Goal: Navigation & Orientation: Find specific page/section

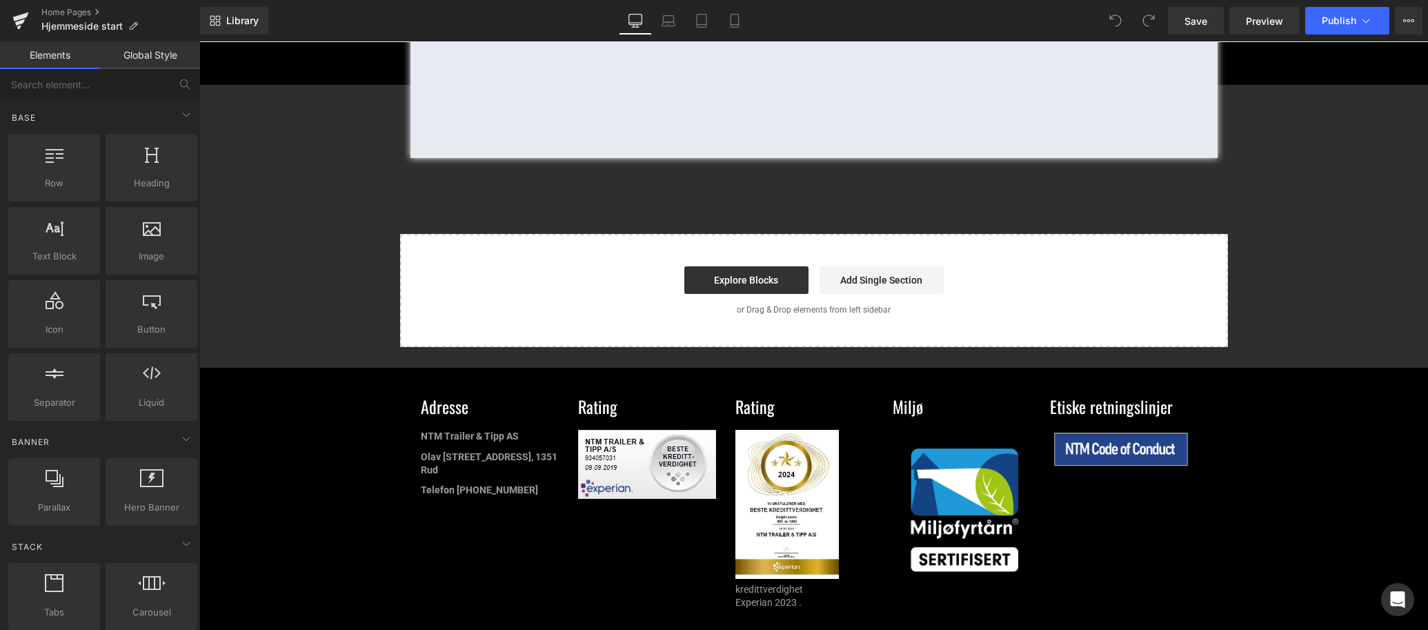
scroll to position [1444, 0]
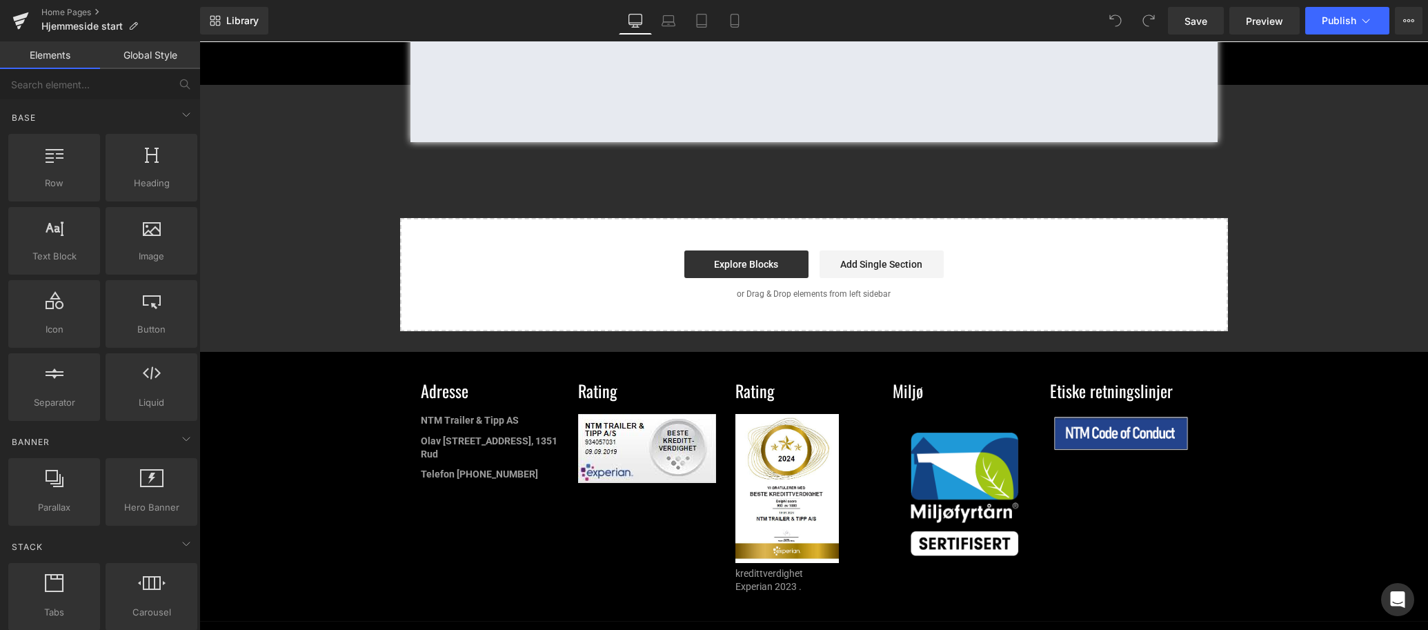
click at [993, 445] on img at bounding box center [964, 493] width 143 height 159
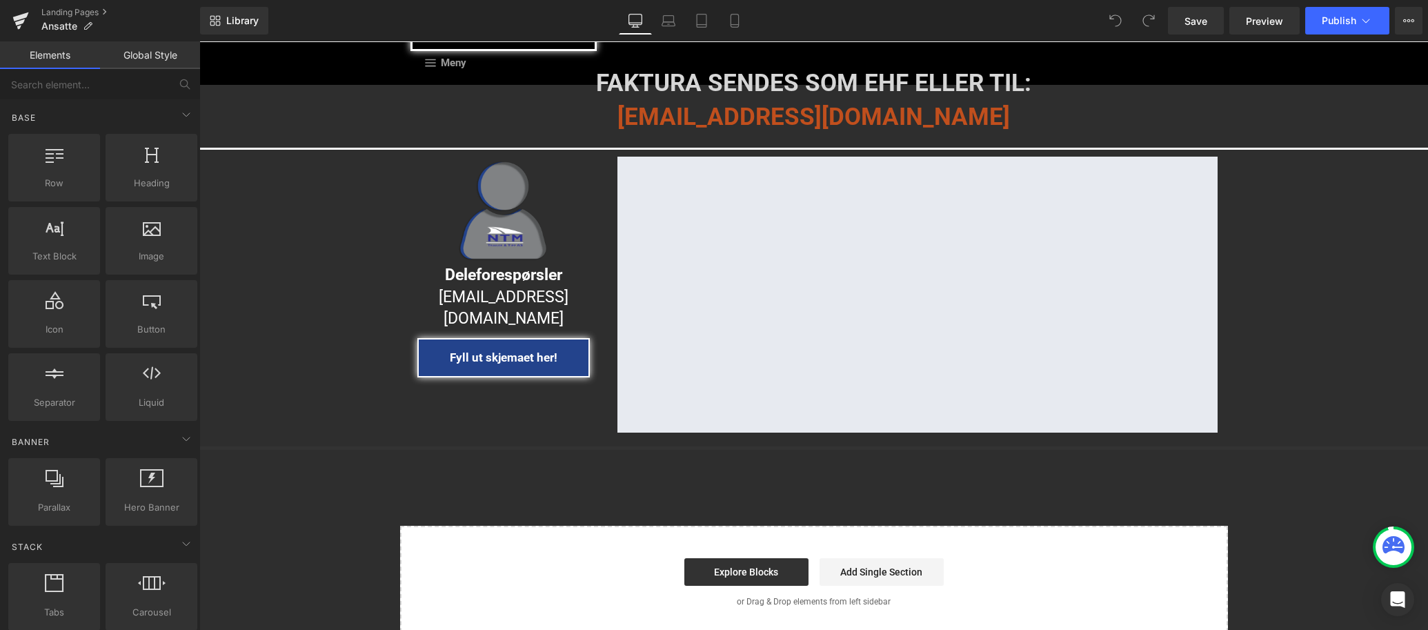
scroll to position [828, 0]
